Goal: Task Accomplishment & Management: Use online tool/utility

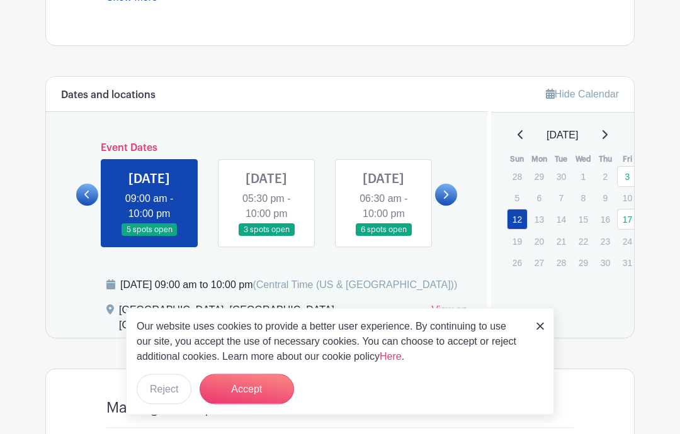
scroll to position [628, 0]
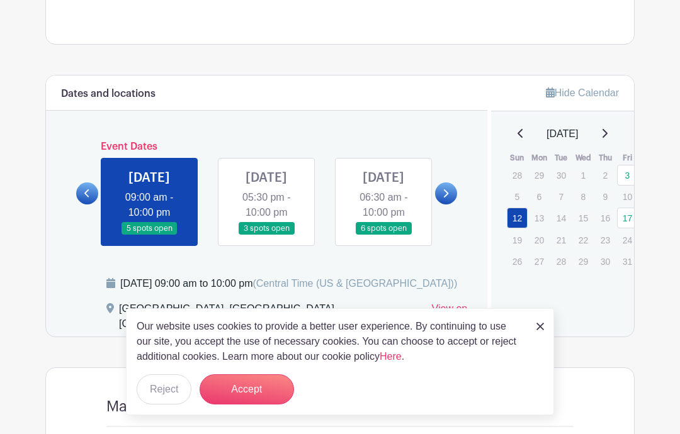
click at [534, 368] on div "Our website uses cookies to provide a better user experience. By continuing to …" at bounding box center [340, 361] width 428 height 107
click at [276, 405] on button "Accept" at bounding box center [247, 390] width 94 height 30
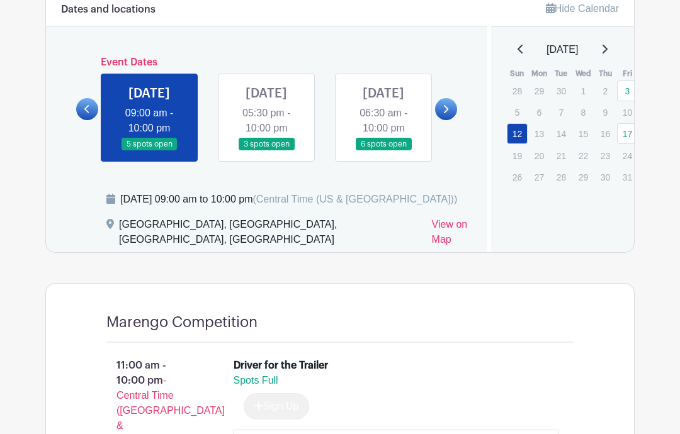
scroll to position [681, 0]
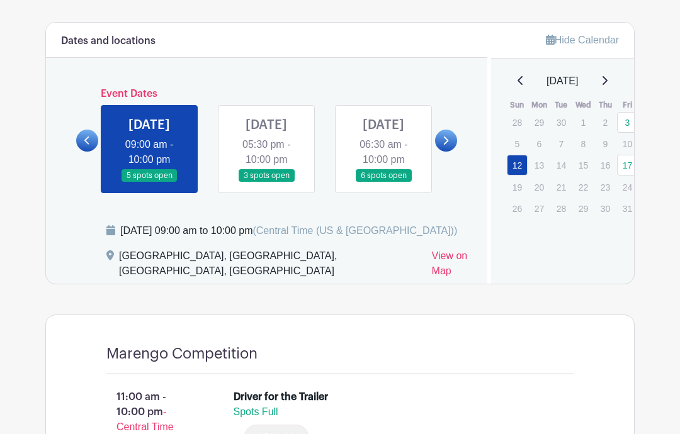
click at [266, 183] on link at bounding box center [266, 183] width 0 height 0
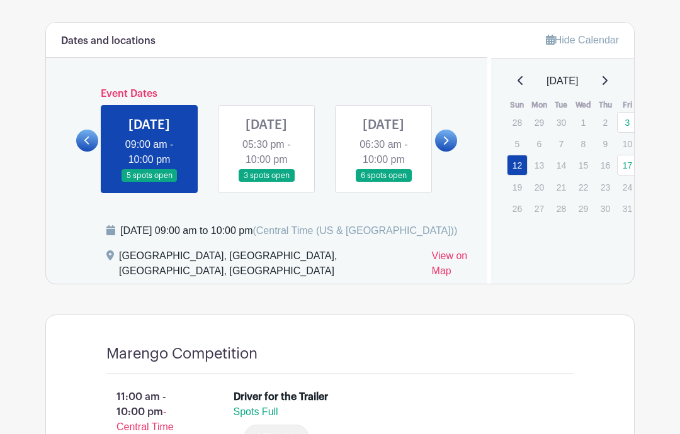
click at [444, 152] on link at bounding box center [446, 141] width 22 height 22
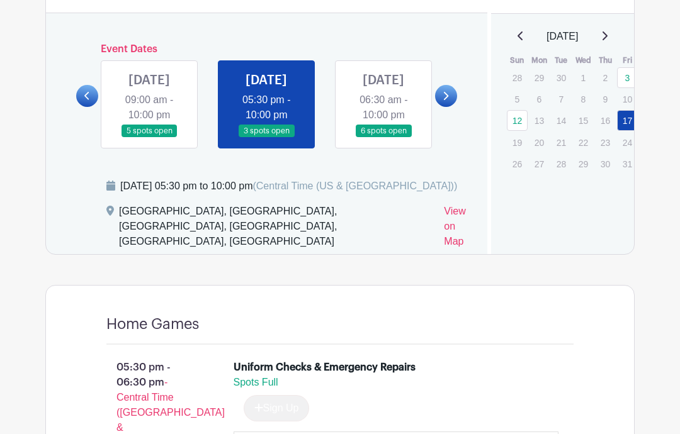
scroll to position [716, 0]
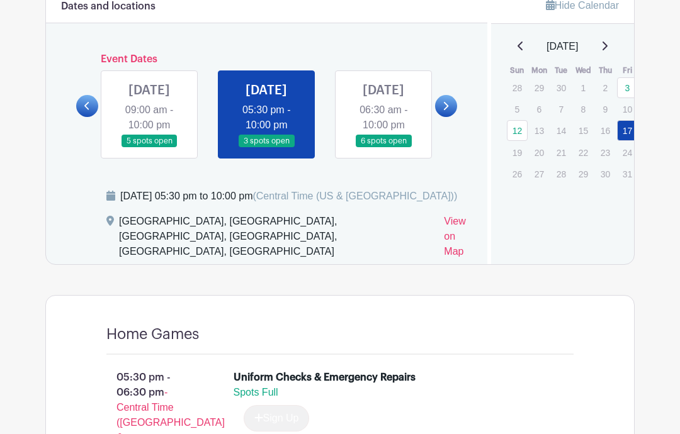
click at [454, 114] on link at bounding box center [446, 106] width 22 height 22
click at [449, 117] on link at bounding box center [446, 106] width 22 height 22
click at [454, 115] on link at bounding box center [446, 106] width 22 height 22
click at [450, 109] on link at bounding box center [446, 106] width 22 height 22
click at [449, 106] on link at bounding box center [446, 106] width 22 height 22
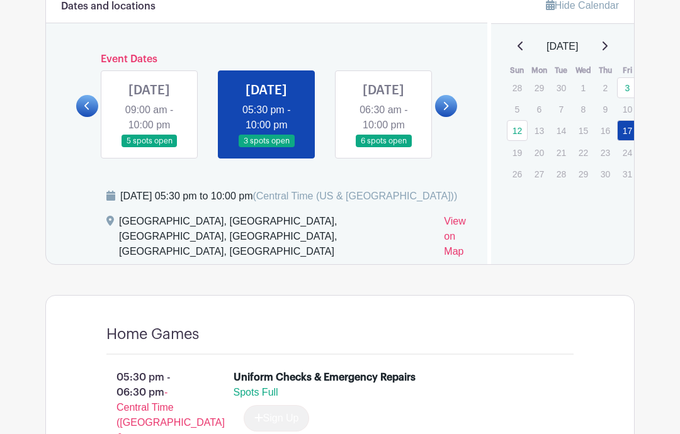
click at [446, 111] on icon at bounding box center [446, 105] width 6 height 9
click at [445, 110] on icon at bounding box center [446, 106] width 5 height 8
click at [443, 111] on icon at bounding box center [446, 105] width 6 height 9
click at [456, 105] on div at bounding box center [446, 106] width 22 height 22
click at [450, 110] on link at bounding box center [446, 106] width 22 height 22
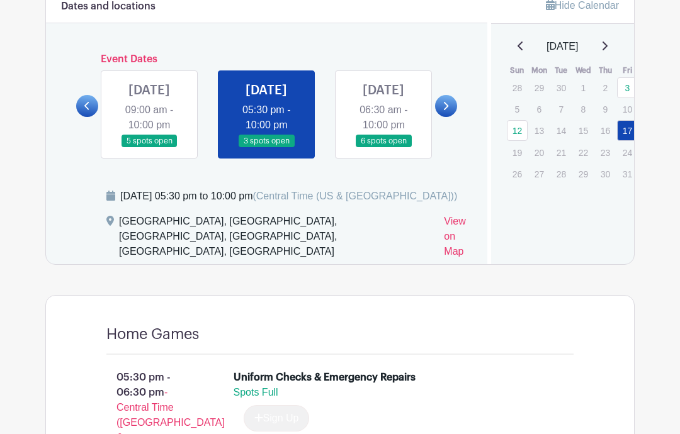
click at [383, 148] on link at bounding box center [383, 148] width 0 height 0
click at [439, 117] on link at bounding box center [446, 106] width 22 height 22
click at [449, 117] on link at bounding box center [446, 106] width 22 height 22
click at [455, 110] on link at bounding box center [446, 106] width 22 height 22
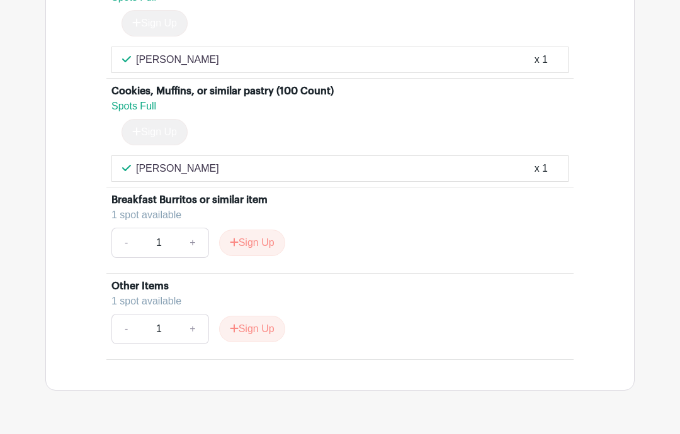
scroll to position [1768, 0]
